Goal: Use online tool/utility: Utilize a website feature to perform a specific function

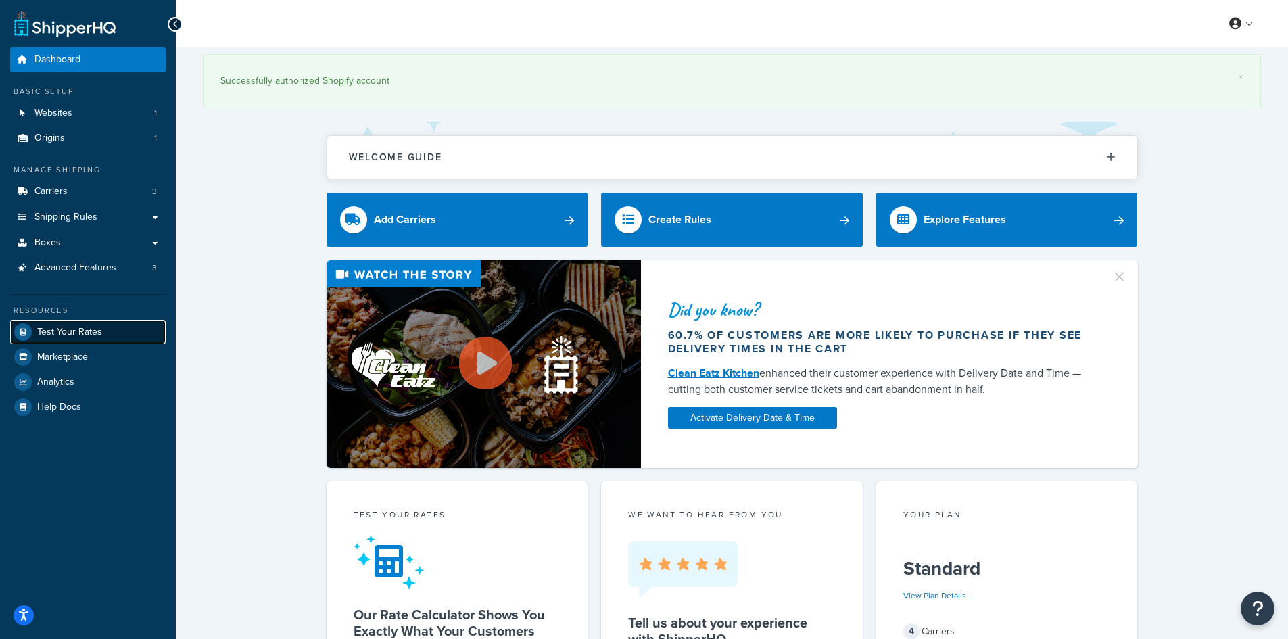
click at [77, 328] on span "Test Your Rates" at bounding box center [69, 331] width 65 height 11
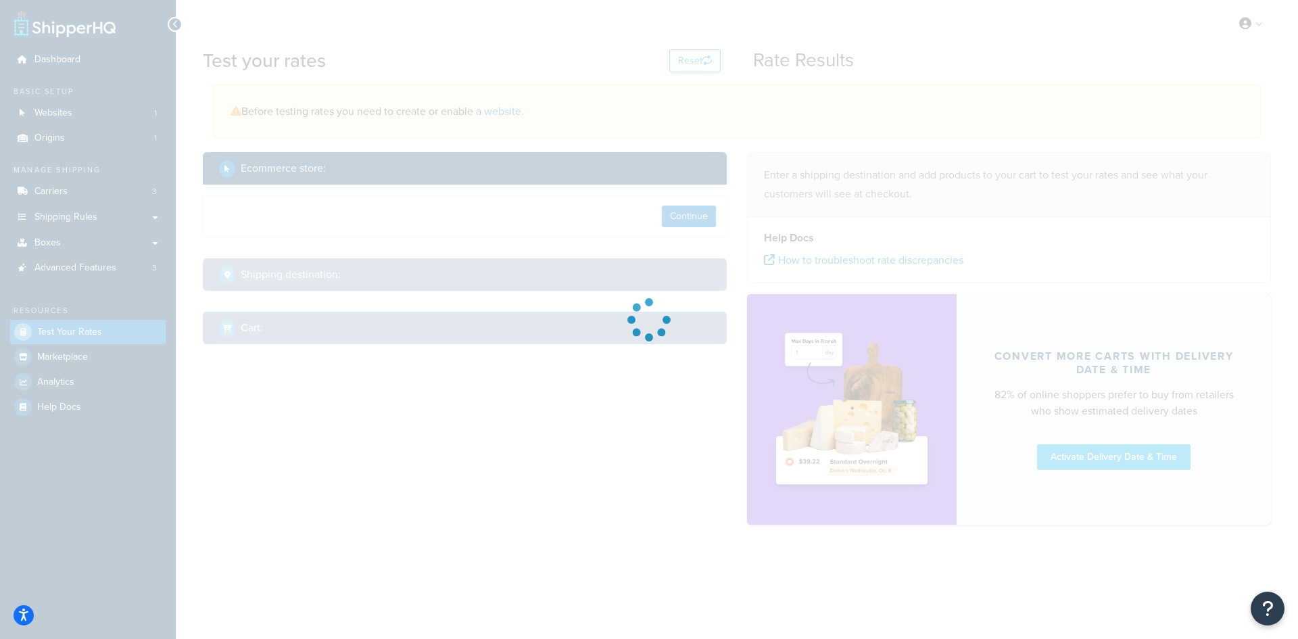
select select "[GEOGRAPHIC_DATA]"
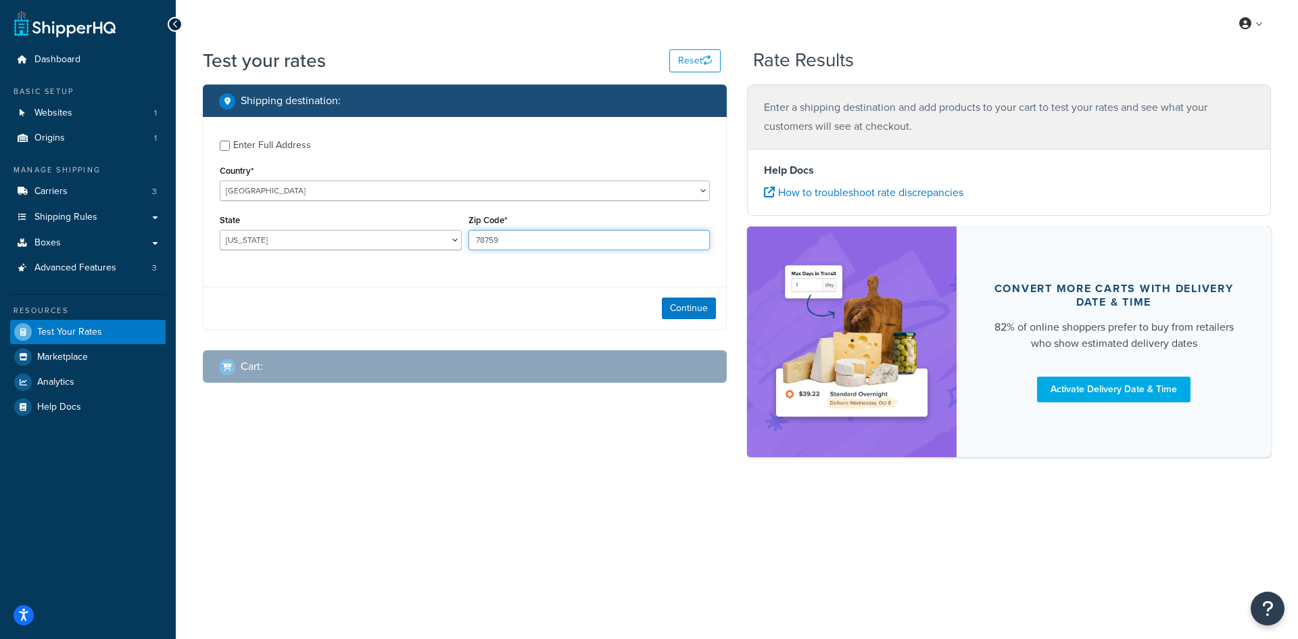
click at [579, 242] on input "78759" at bounding box center [589, 240] width 242 height 20
paste input "90713"
type input "90713"
click at [305, 239] on select "[US_STATE] [US_STATE] [US_STATE] [US_STATE] [US_STATE] Armed Forces Americas Ar…" at bounding box center [341, 240] width 242 height 20
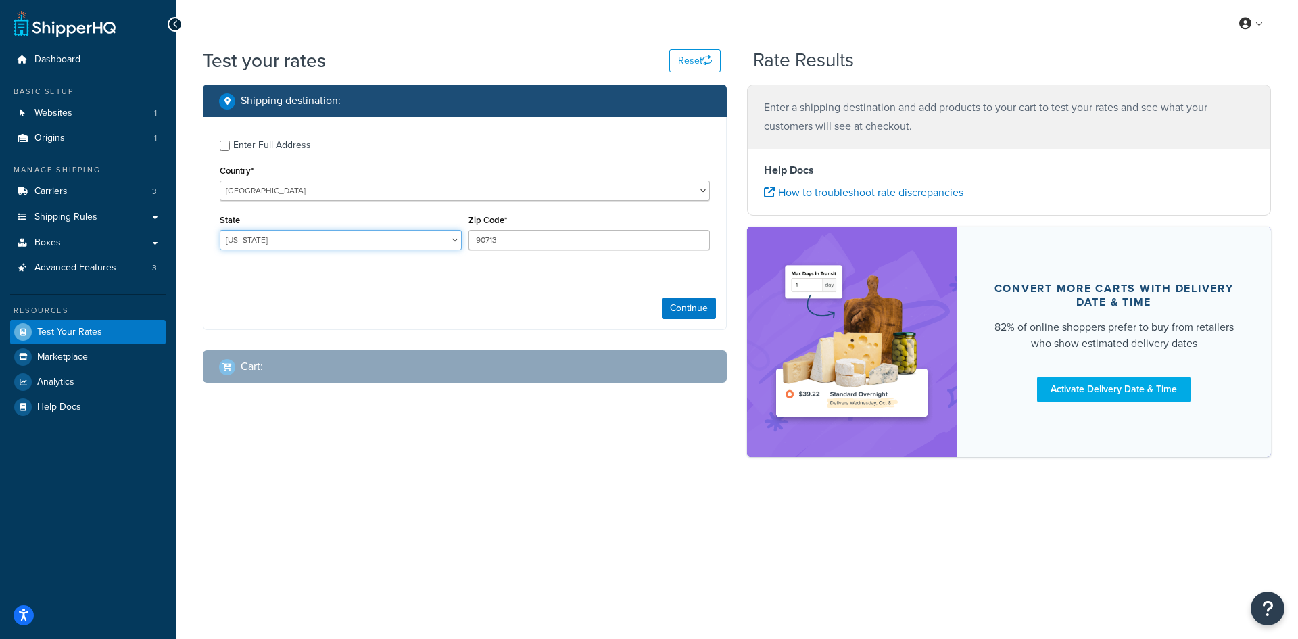
select select "CA"
click at [220, 230] on select "[US_STATE] [US_STATE] [US_STATE] [US_STATE] [US_STATE] Armed Forces Americas Ar…" at bounding box center [341, 240] width 242 height 20
click at [676, 307] on button "Continue" at bounding box center [689, 308] width 54 height 22
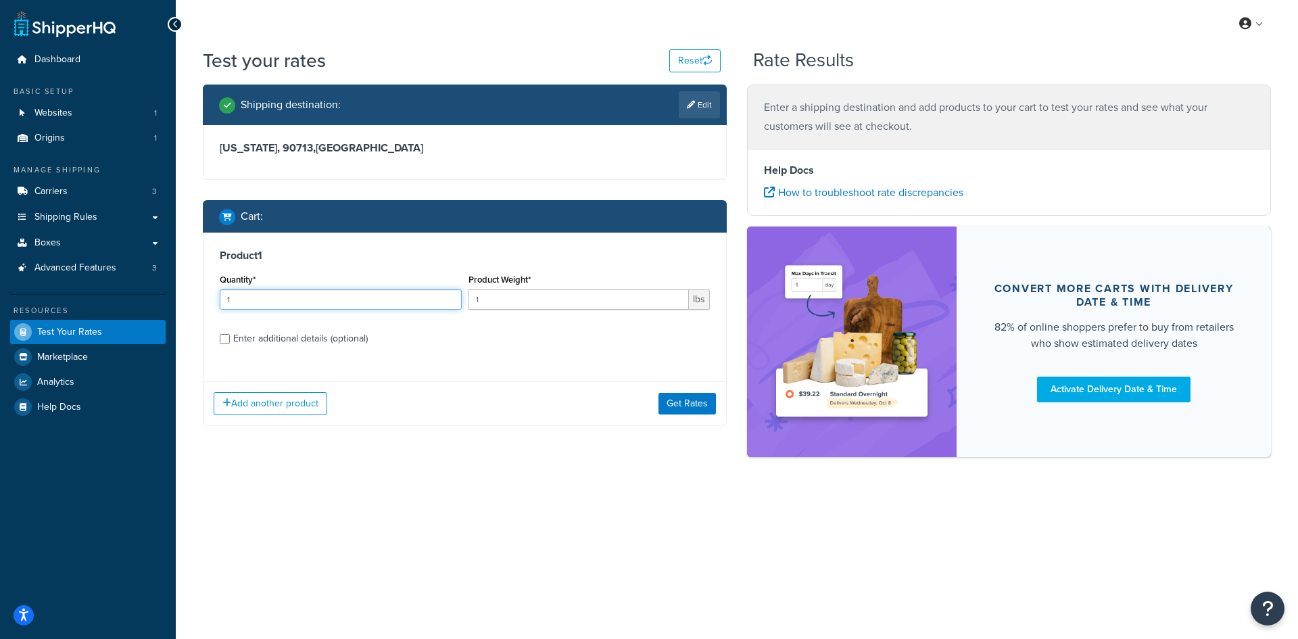
click at [390, 301] on input "1" at bounding box center [341, 299] width 242 height 20
type input "100"
click at [564, 299] on input "1" at bounding box center [578, 299] width 221 height 20
type input "0.36"
click at [683, 397] on button "Get Rates" at bounding box center [686, 404] width 57 height 22
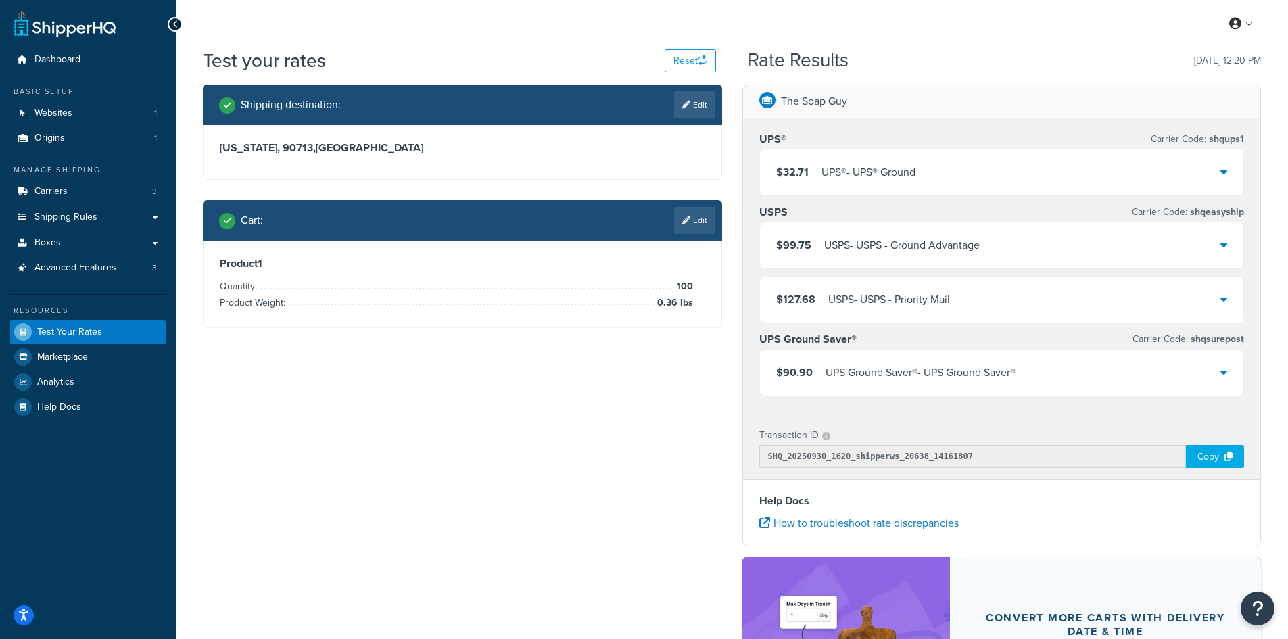
click at [1096, 169] on div "$32.71 UPS® - UPS® Ground" at bounding box center [1002, 172] width 484 height 46
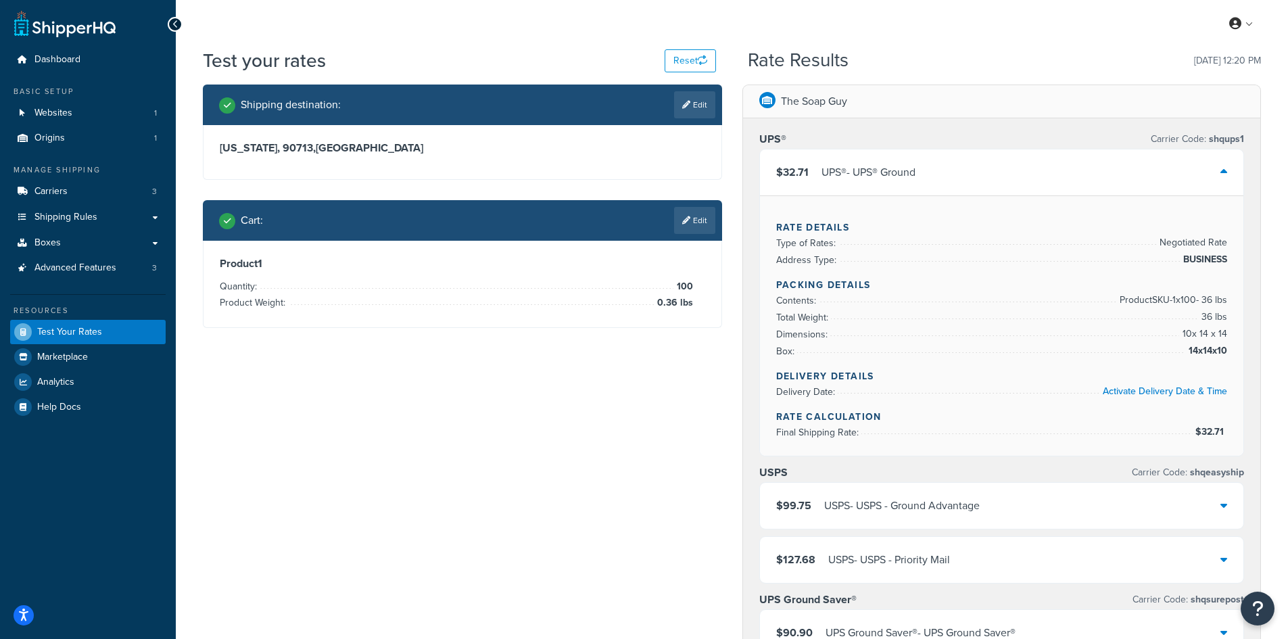
click at [685, 108] on icon at bounding box center [686, 105] width 8 height 8
select select "CA"
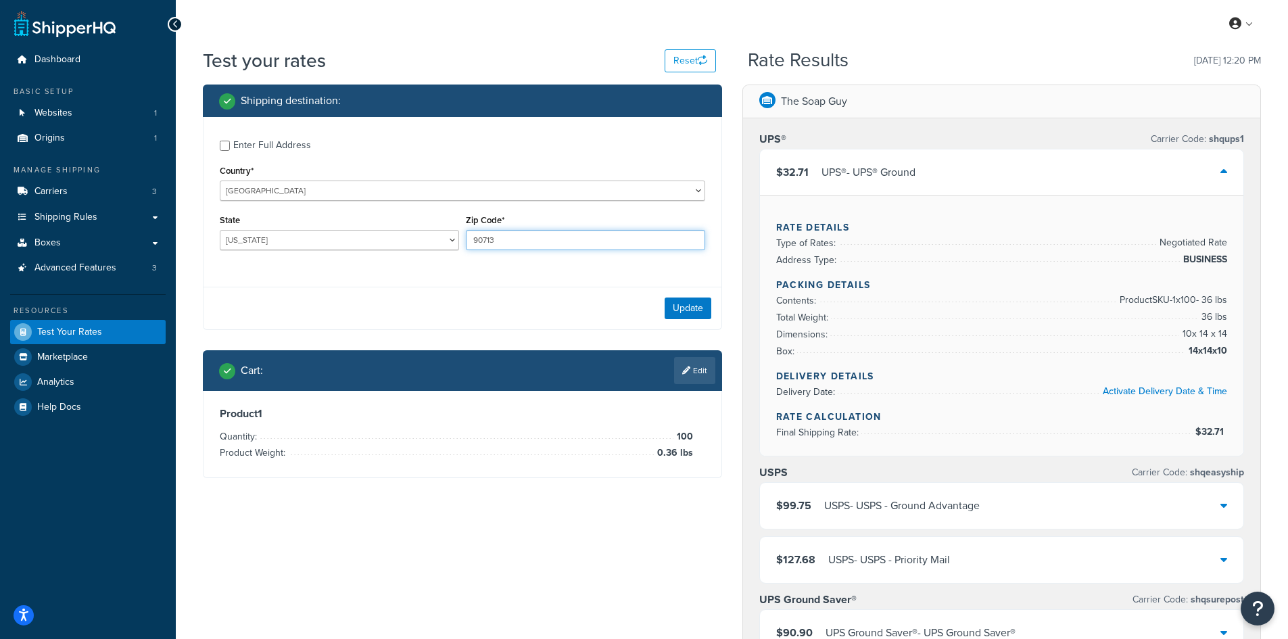
click at [552, 247] on input "90713" at bounding box center [585, 240] width 239 height 20
paste input "5544"
type input "55443"
click at [258, 232] on select "[US_STATE] [US_STATE] [US_STATE] [US_STATE] [US_STATE] Armed Forces Americas Ar…" at bounding box center [339, 240] width 239 height 20
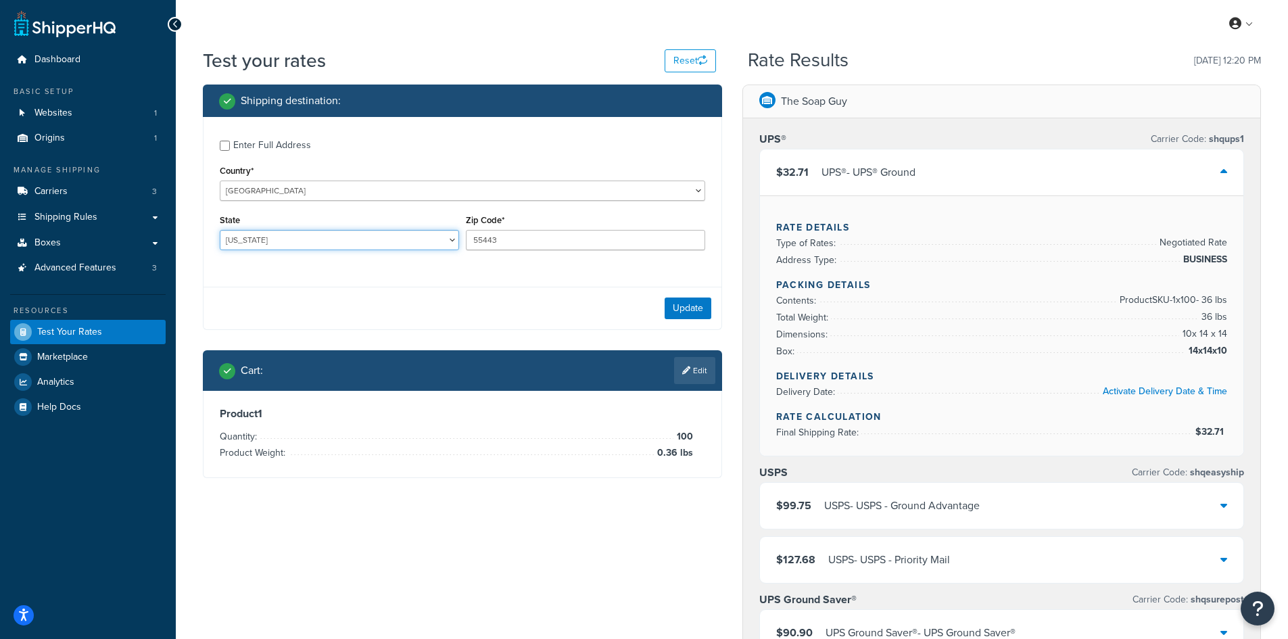
select select "MN"
click at [220, 230] on select "[US_STATE] [US_STATE] [US_STATE] [US_STATE] [US_STATE] Armed Forces Americas Ar…" at bounding box center [339, 240] width 239 height 20
click at [675, 301] on button "Update" at bounding box center [687, 308] width 47 height 22
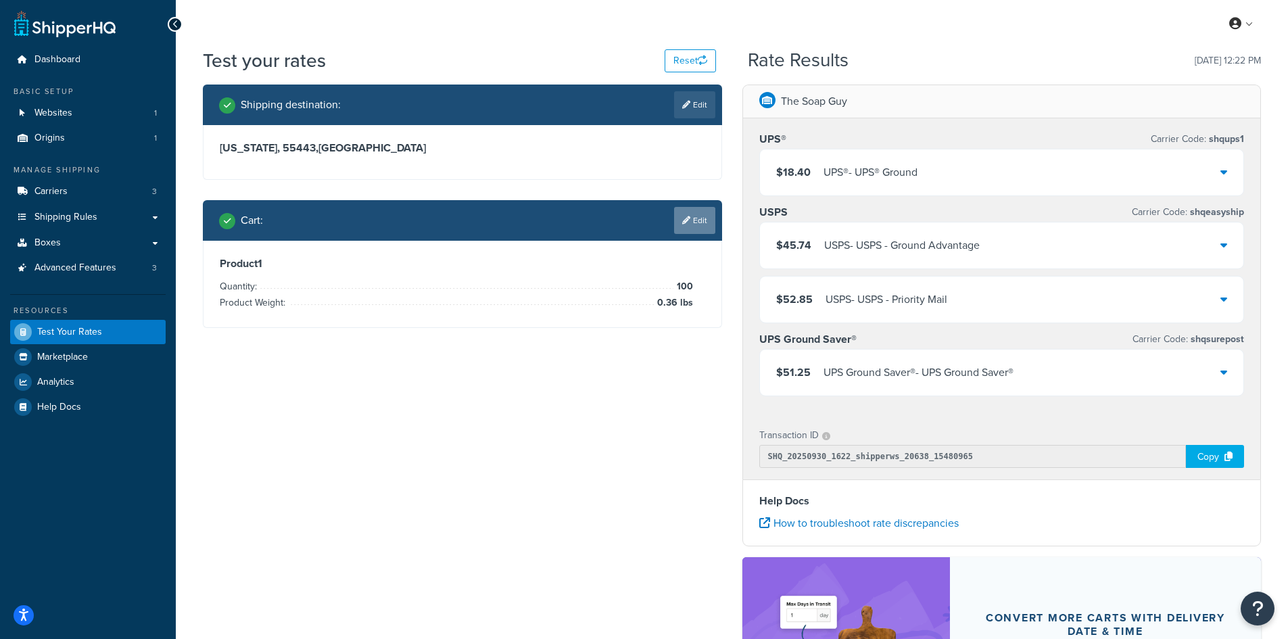
click at [691, 216] on link "Edit" at bounding box center [694, 220] width 41 height 27
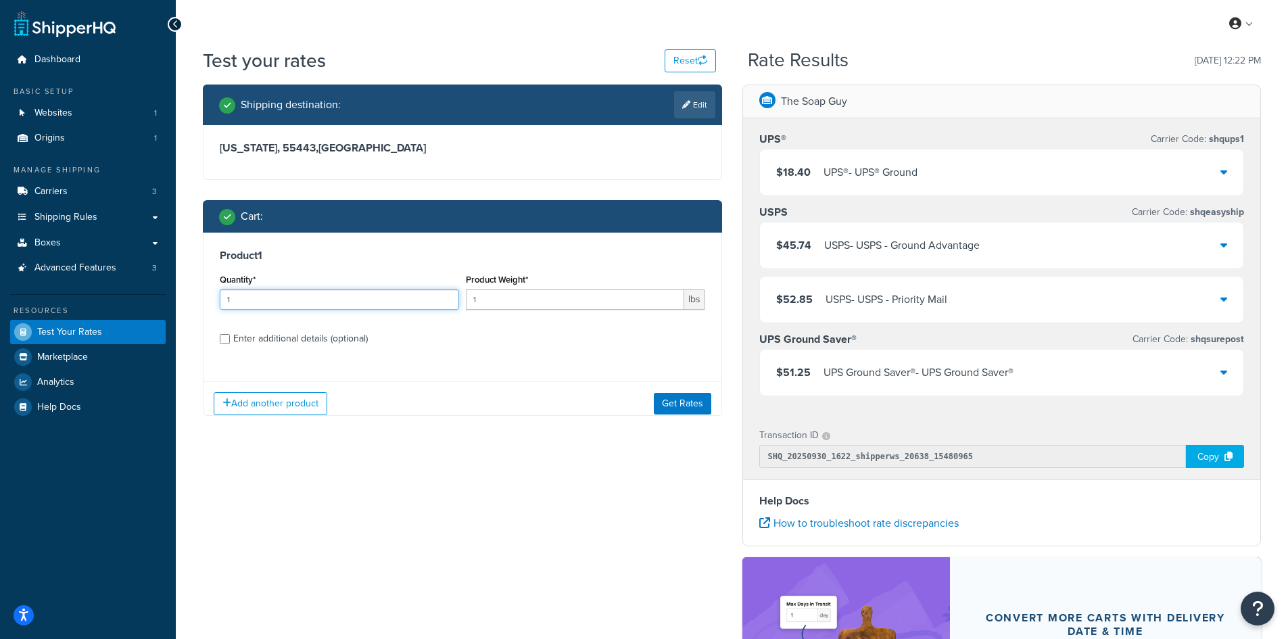
click at [332, 293] on input "1" at bounding box center [339, 299] width 239 height 20
type input "100"
type input "0.04"
click at [690, 405] on button "Get Rates" at bounding box center [682, 404] width 57 height 22
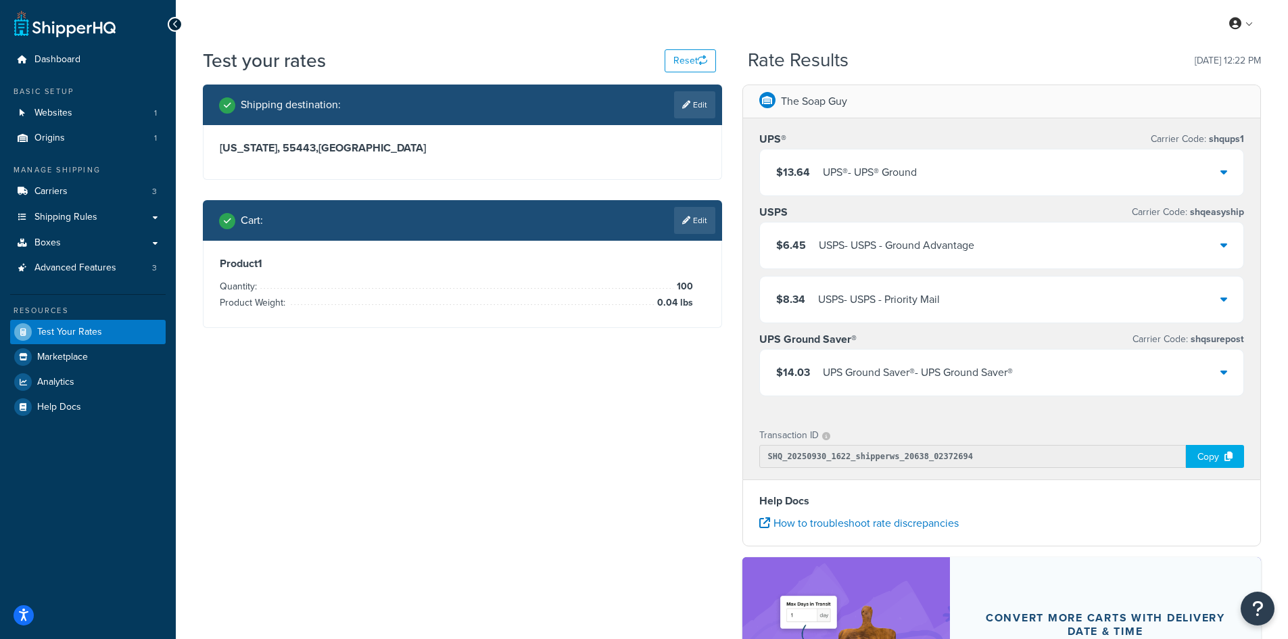
click at [967, 251] on div "USPS - USPS - Ground Advantage" at bounding box center [895, 245] width 155 height 19
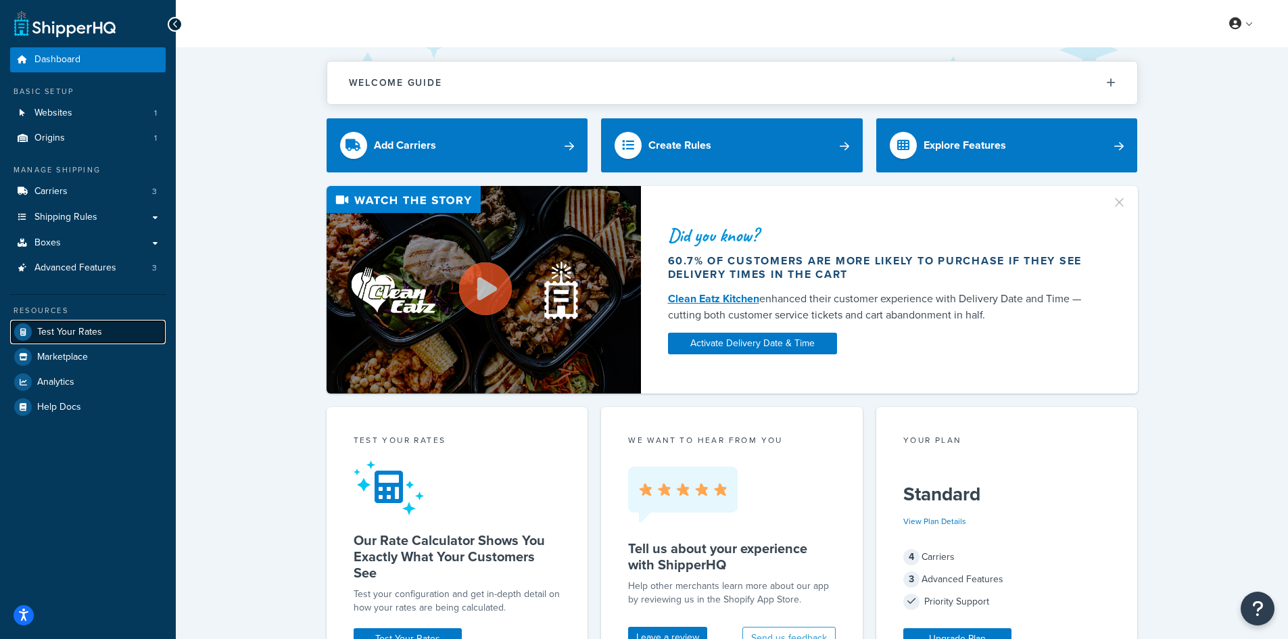
click at [79, 326] on span "Test Your Rates" at bounding box center [69, 331] width 65 height 11
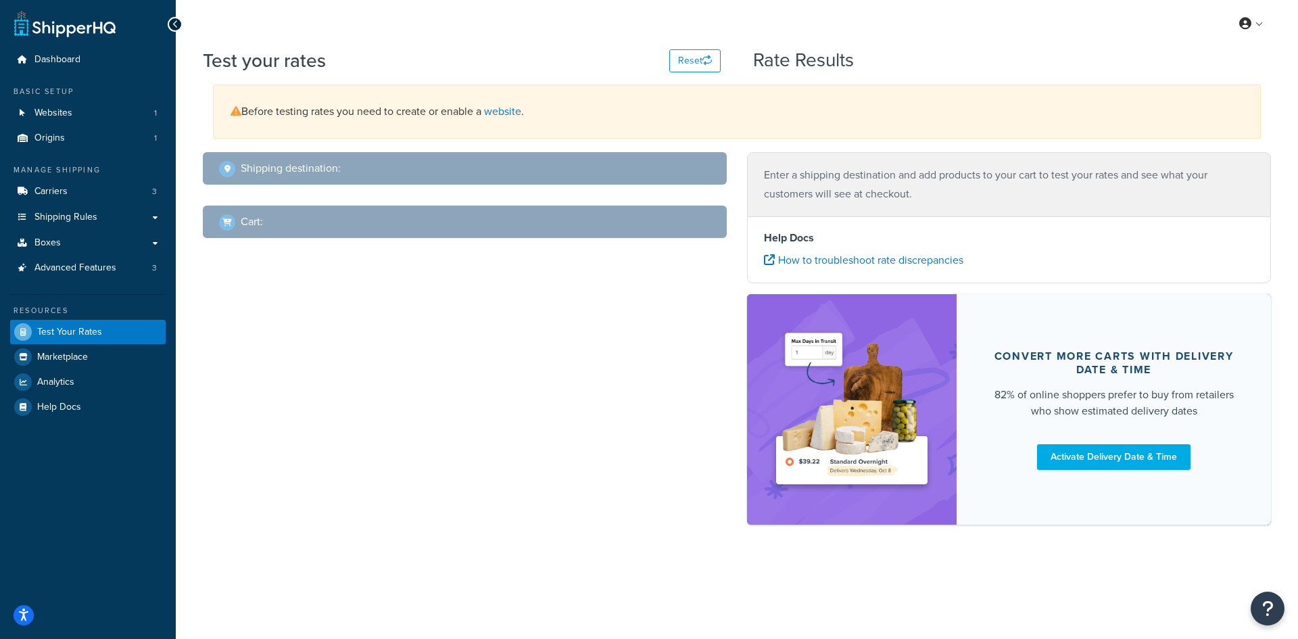
select select "[GEOGRAPHIC_DATA]"
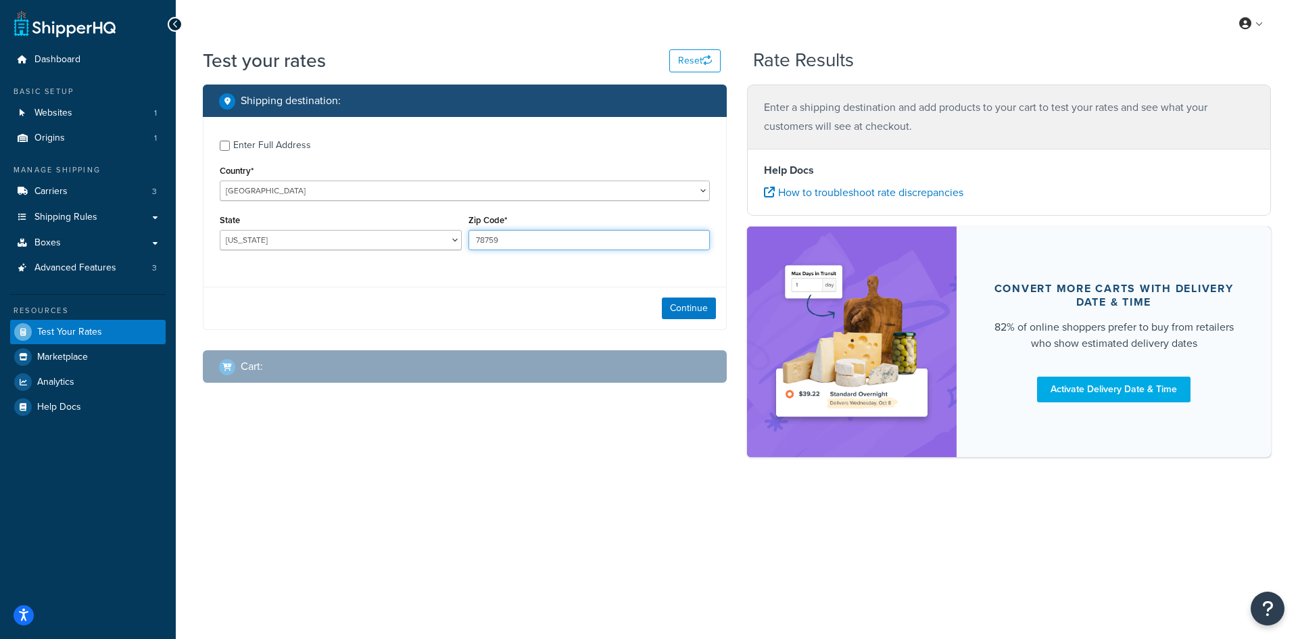
click at [477, 232] on input "78759" at bounding box center [589, 240] width 242 height 20
paste input "60565"
type input "60565"
click at [285, 238] on select "[US_STATE] [US_STATE] [US_STATE] [US_STATE] [US_STATE] Armed Forces Americas Ar…" at bounding box center [341, 240] width 242 height 20
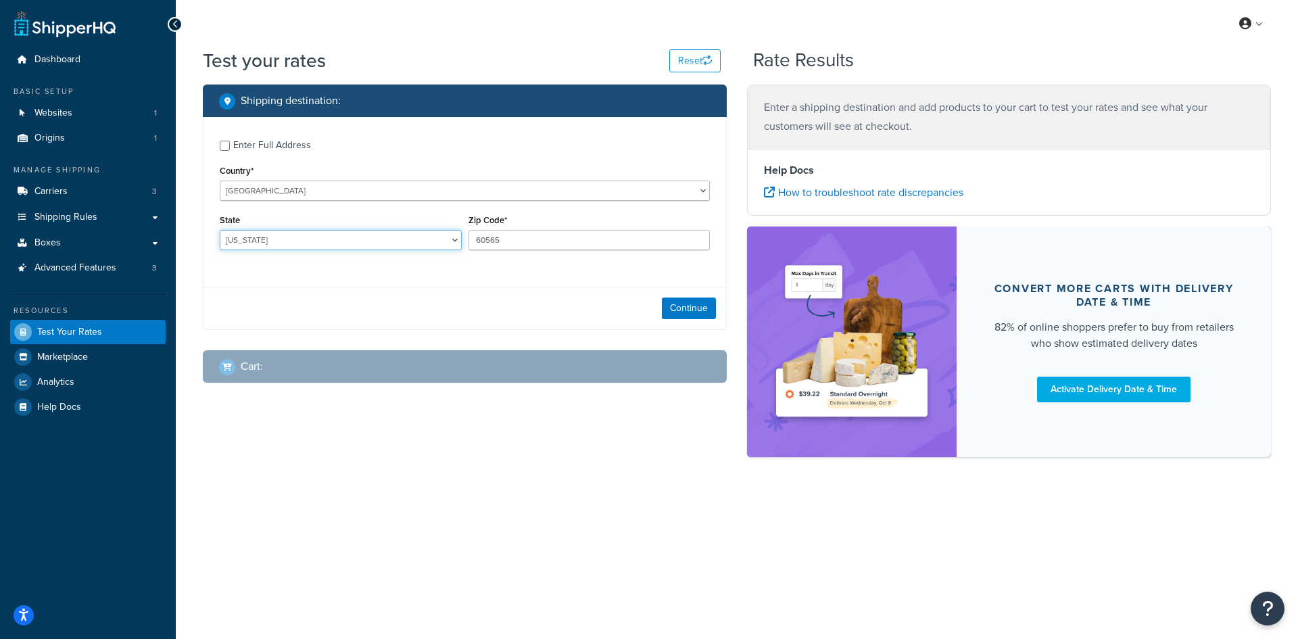
select select "IL"
click at [220, 230] on select "[US_STATE] [US_STATE] [US_STATE] [US_STATE] [US_STATE] Armed Forces Americas Ar…" at bounding box center [341, 240] width 242 height 20
click at [633, 309] on button "Continue" at bounding box center [689, 308] width 54 height 22
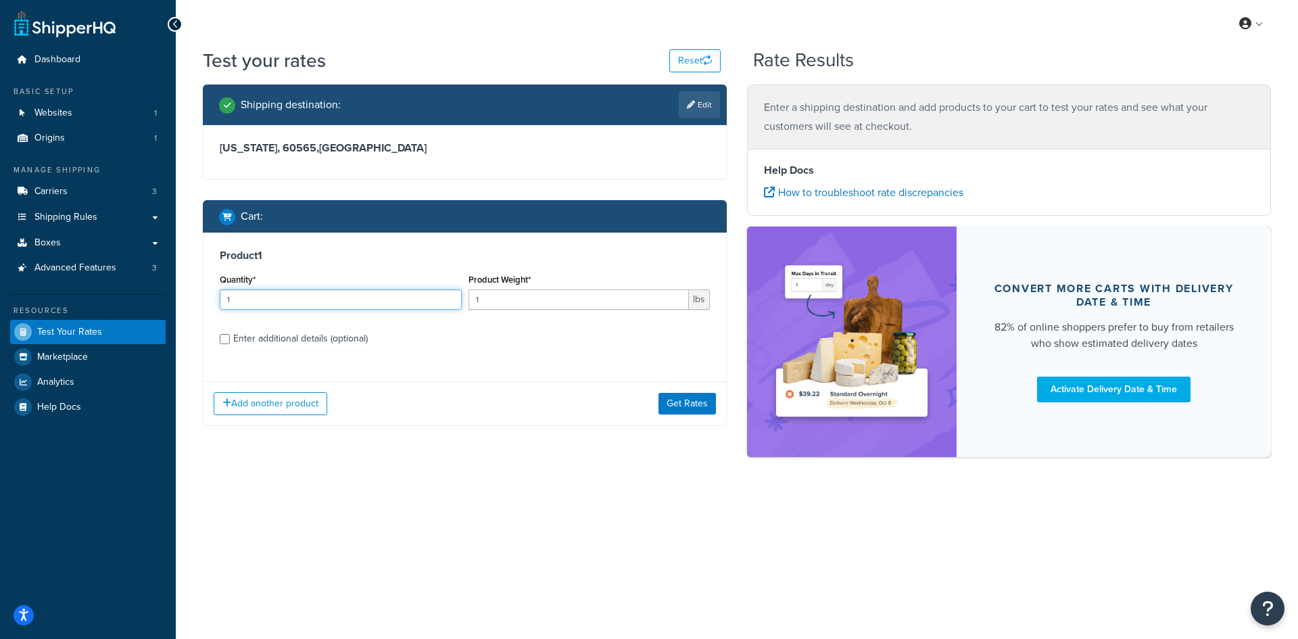
click at [264, 306] on input "1" at bounding box center [341, 299] width 242 height 20
type input "100"
type input "0.48"
click at [633, 402] on button "Get Rates" at bounding box center [686, 404] width 57 height 22
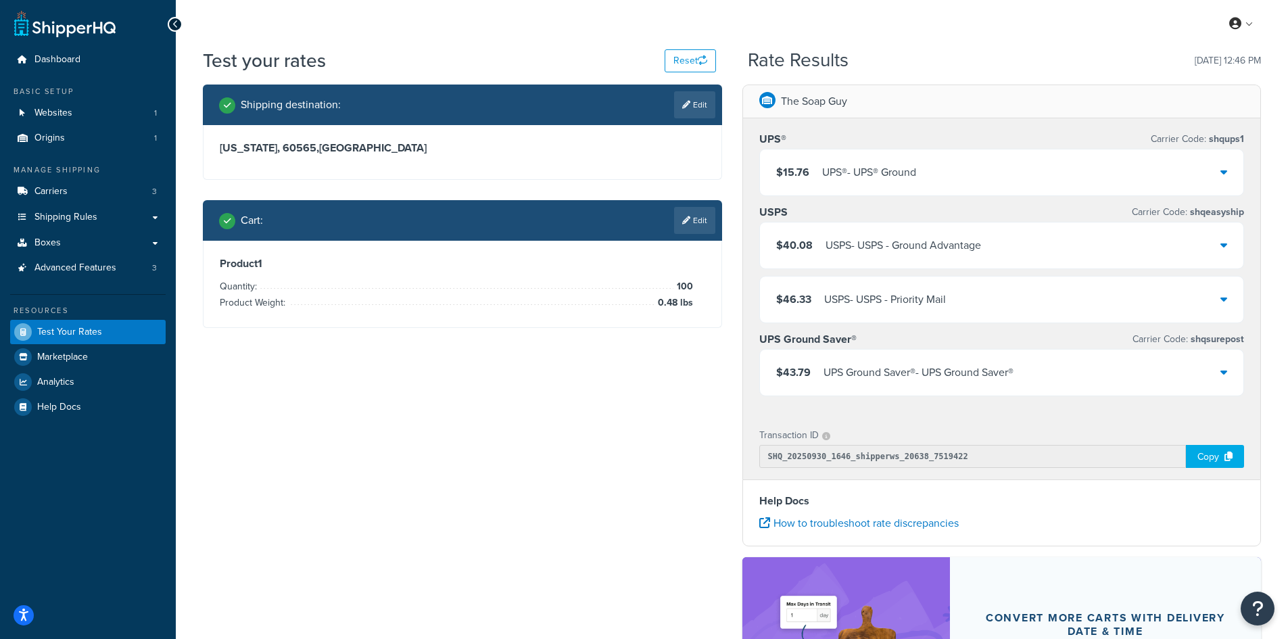
click at [633, 172] on div "UPS® - UPS® Ground" at bounding box center [869, 172] width 94 height 19
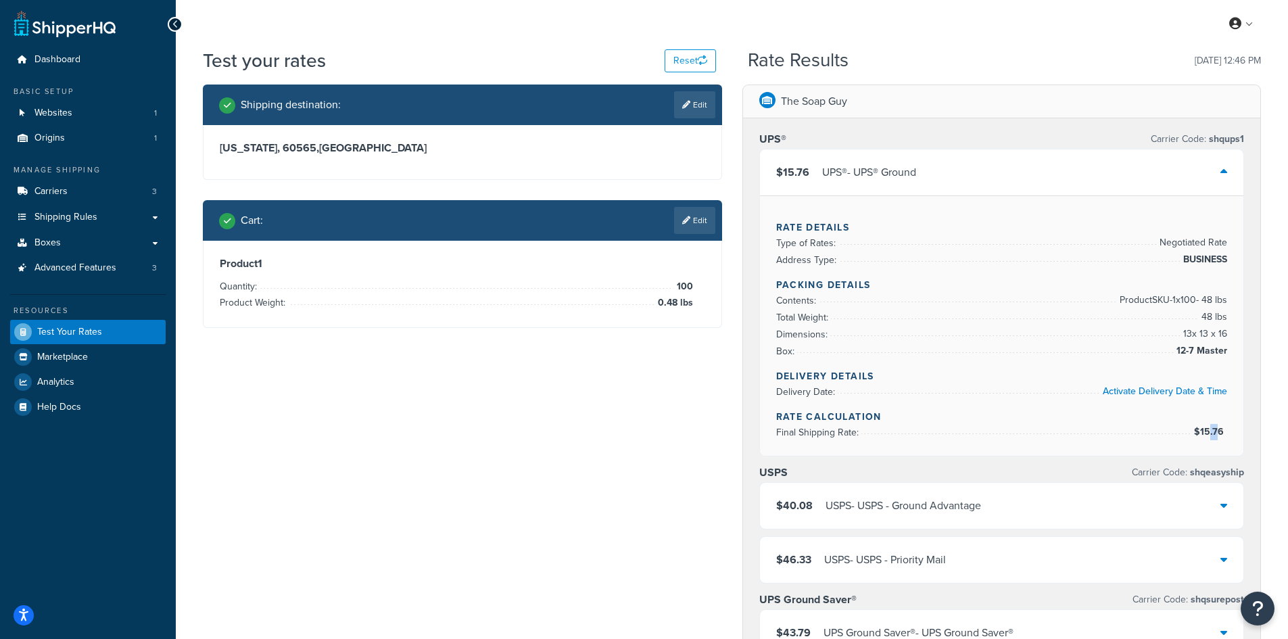
drag, startPoint x: 1208, startPoint y: 425, endPoint x: 1220, endPoint y: 426, distance: 11.6
click at [633, 426] on span "$15.76" at bounding box center [1210, 431] width 33 height 14
click at [633, 433] on div "Rate Details Type of Rates: Negotiated Rate Address Type: BUSINESS Packing Deta…" at bounding box center [1002, 325] width 484 height 260
drag, startPoint x: 1229, startPoint y: 432, endPoint x: 1209, endPoint y: 434, distance: 20.4
click at [633, 434] on div "Rate Details Type of Rates: Negotiated Rate Address Type: BUSINESS Packing Deta…" at bounding box center [1002, 325] width 484 height 260
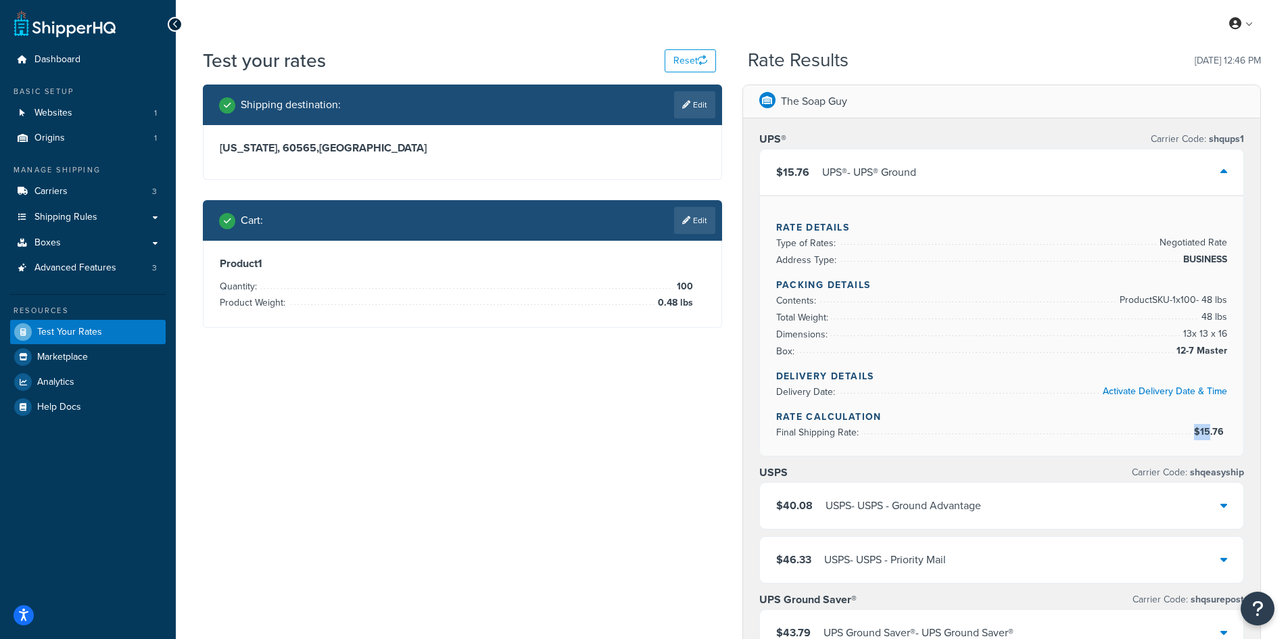
click at [633, 433] on span "$15.76" at bounding box center [1210, 431] width 33 height 14
click at [633, 434] on span "$15.76" at bounding box center [1210, 431] width 33 height 14
drag, startPoint x: 1200, startPoint y: 434, endPoint x: 1222, endPoint y: 436, distance: 21.7
click at [633, 436] on span "$15.76" at bounding box center [1210, 431] width 33 height 14
